Goal: Task Accomplishment & Management: Complete application form

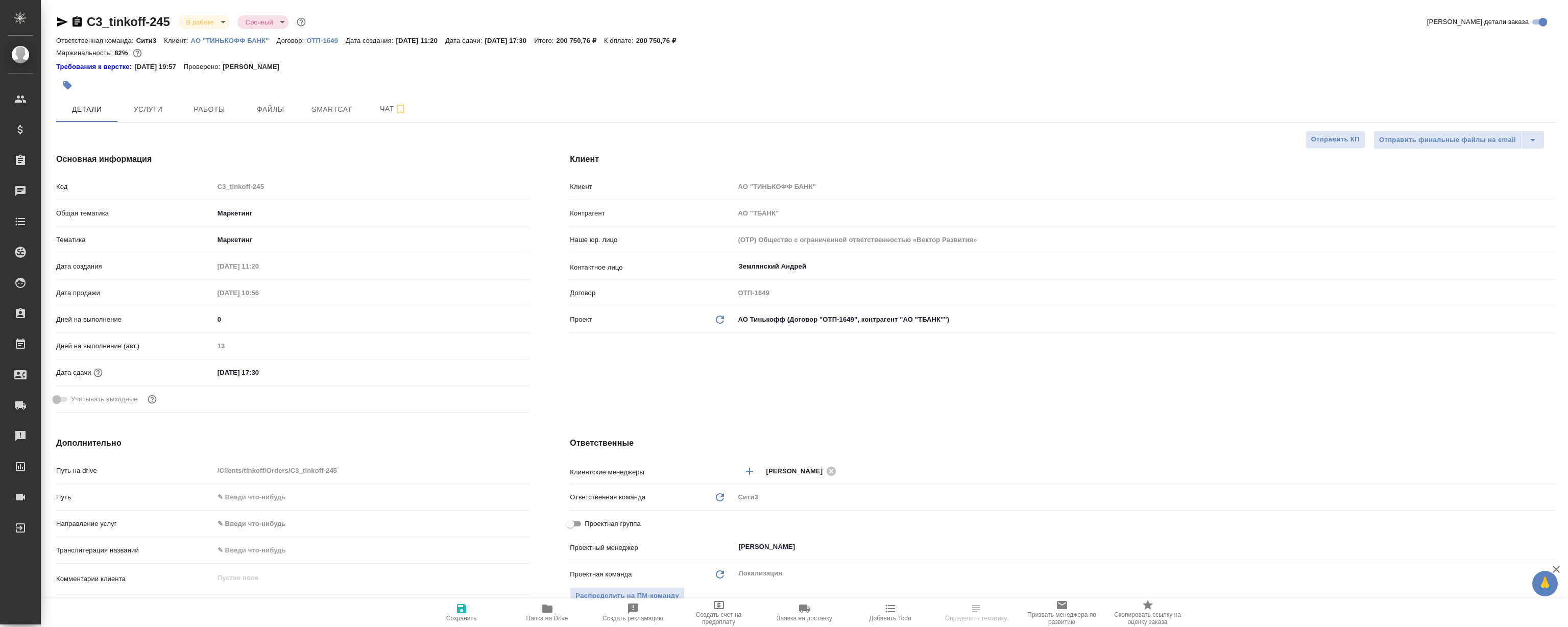
select select "RU"
type textarea "x"
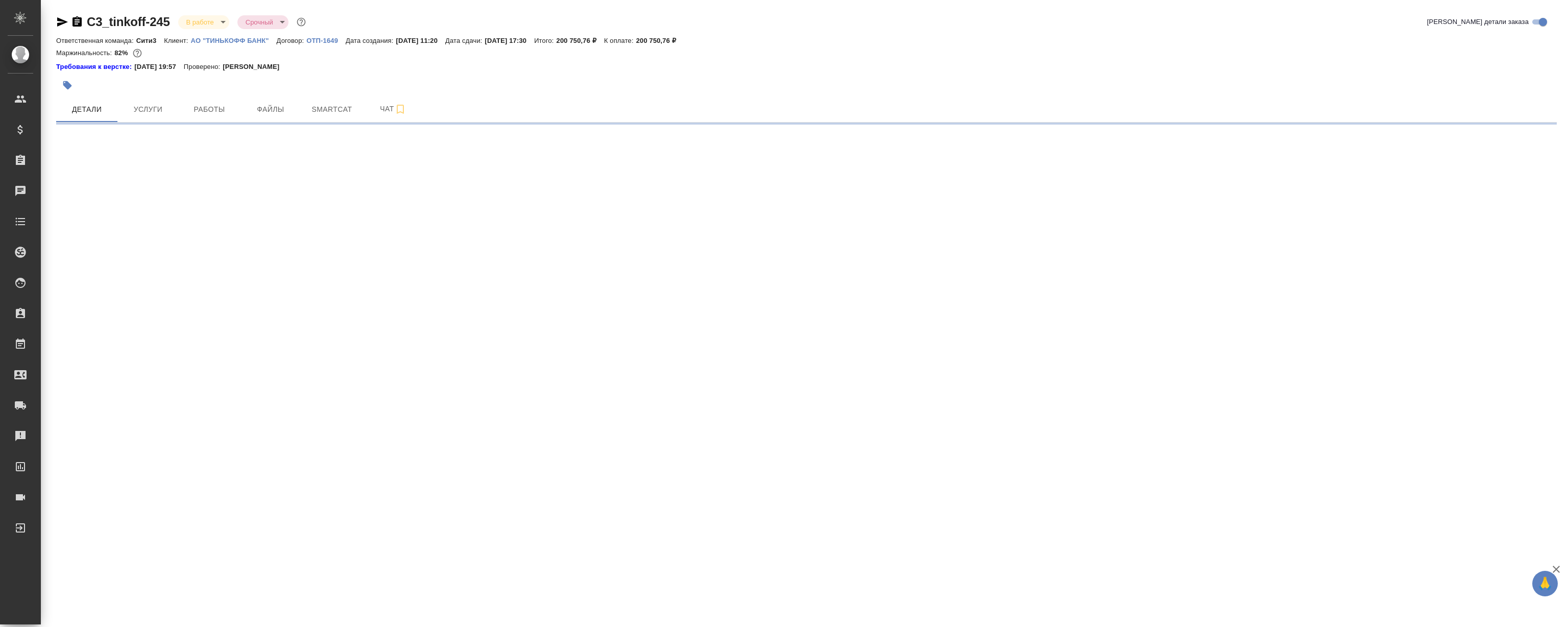
select select "RU"
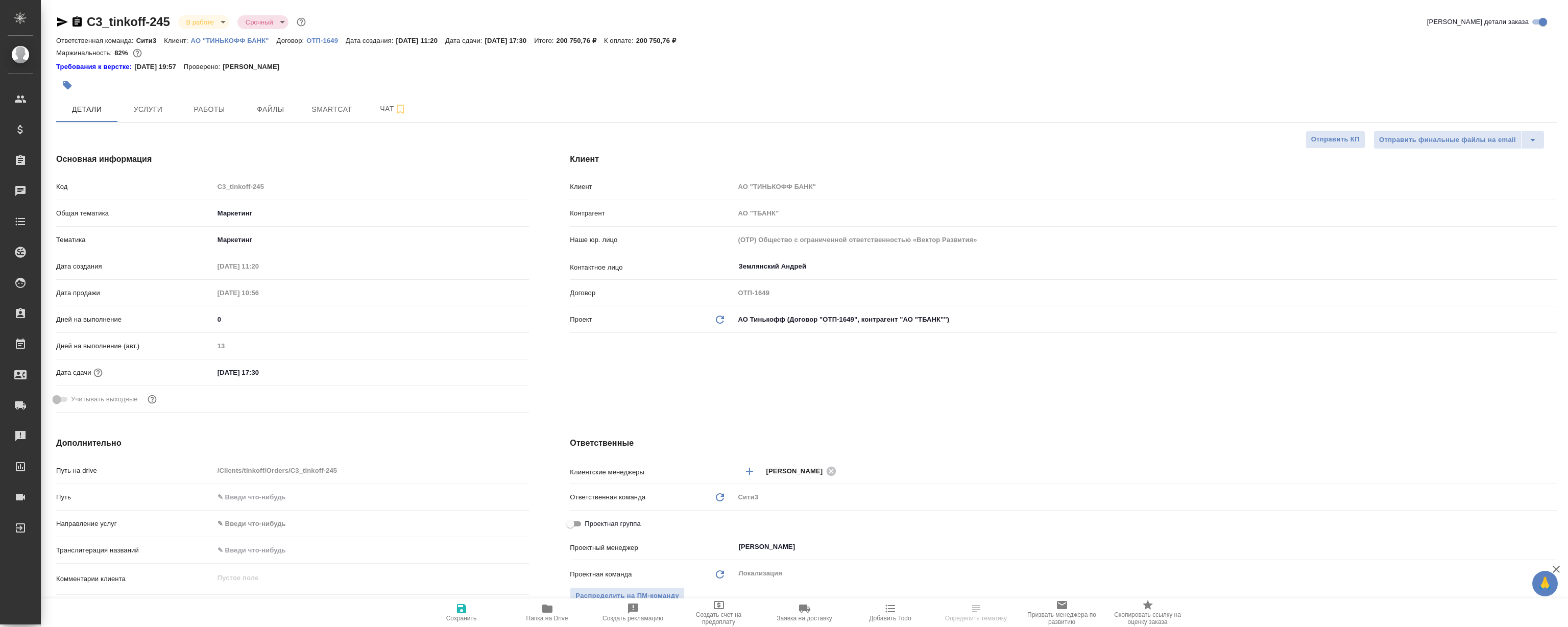
type textarea "x"
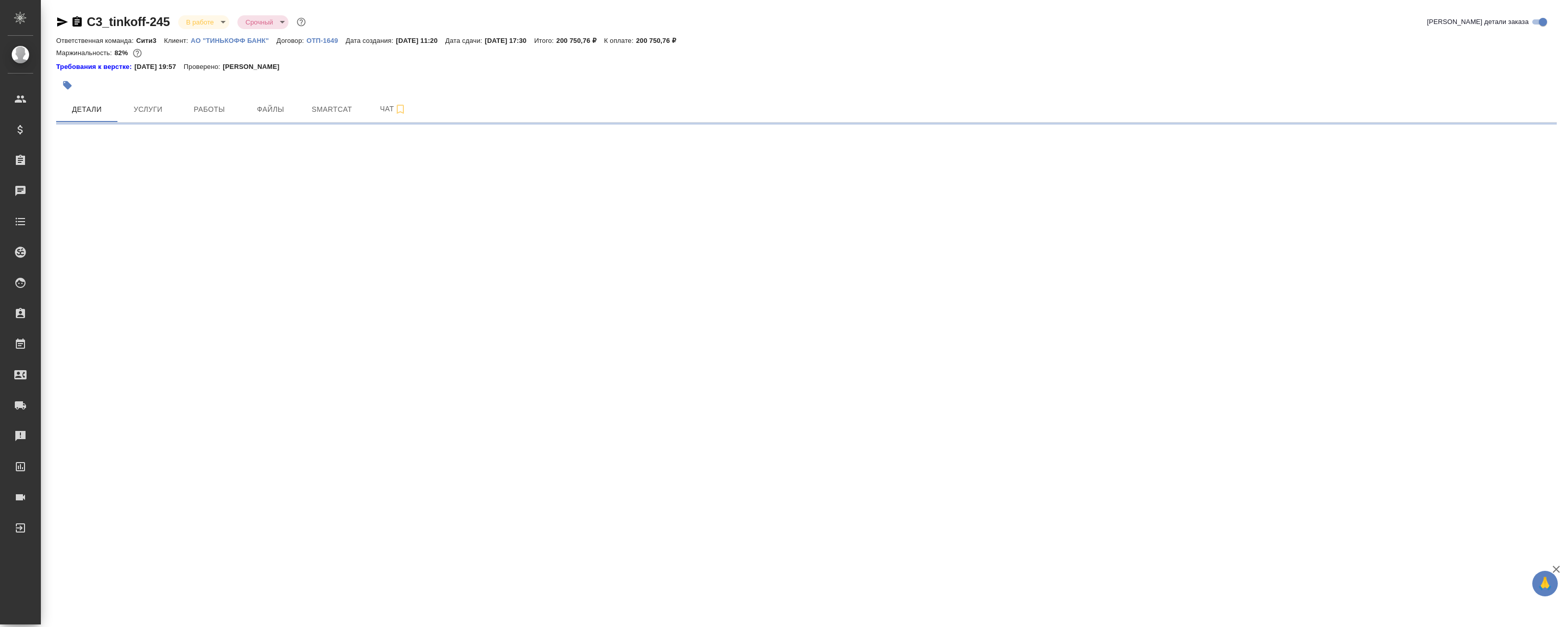
select select "RU"
